Goal: Transaction & Acquisition: Purchase product/service

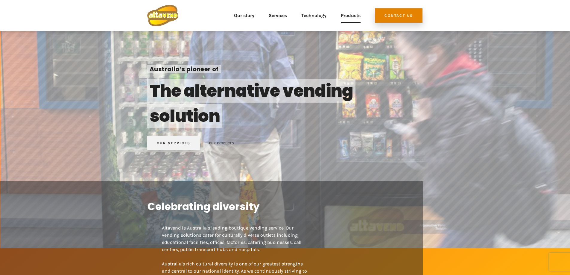
click at [356, 18] on link "Products" at bounding box center [351, 16] width 20 height 22
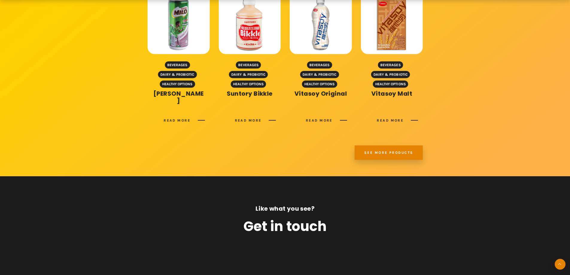
scroll to position [826, 0]
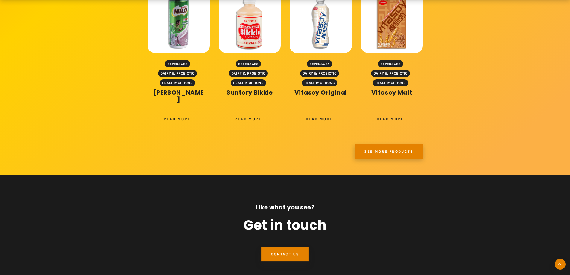
click at [375, 144] on link "See more products" at bounding box center [388, 151] width 68 height 14
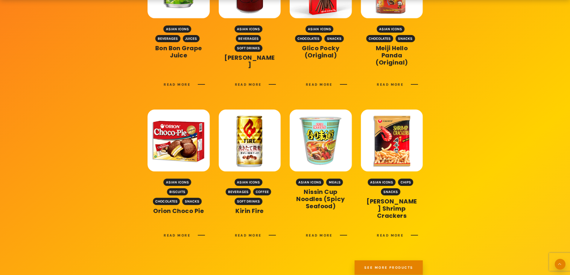
scroll to position [345, 0]
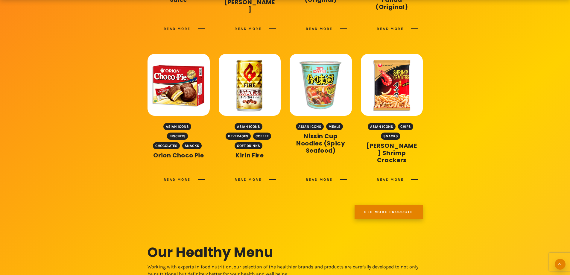
click at [386, 208] on link "See more products" at bounding box center [388, 212] width 68 height 14
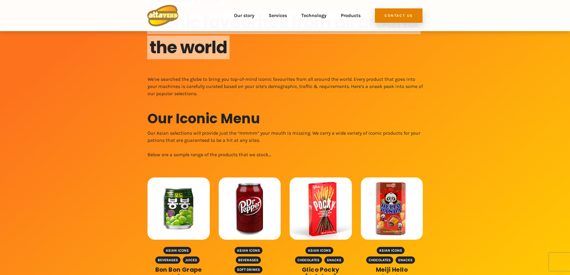
scroll to position [0, 0]
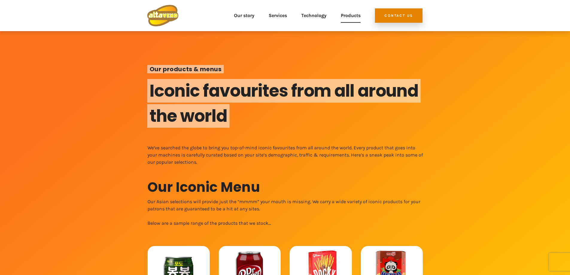
click at [342, 19] on link "Products" at bounding box center [351, 16] width 20 height 22
